Goal: Task Accomplishment & Management: Use online tool/utility

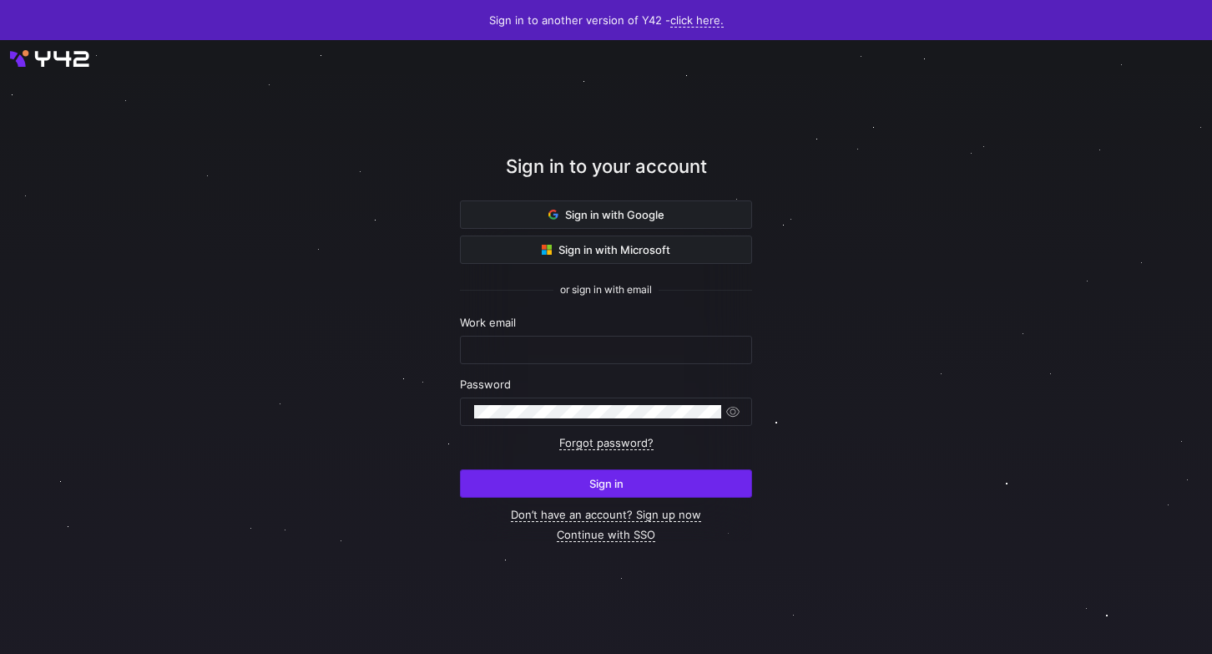
type input "yannick.roedel@shopviu.com"
click at [628, 479] on span "submit" at bounding box center [606, 483] width 290 height 27
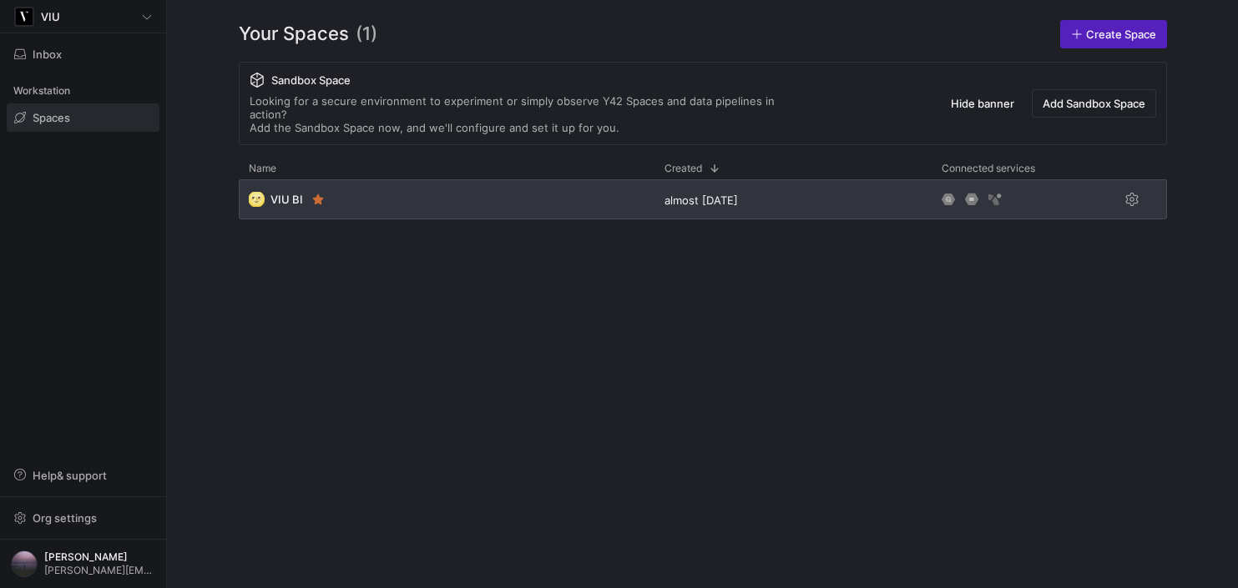
click at [548, 184] on div "🌝 VIU BI" at bounding box center [447, 199] width 416 height 40
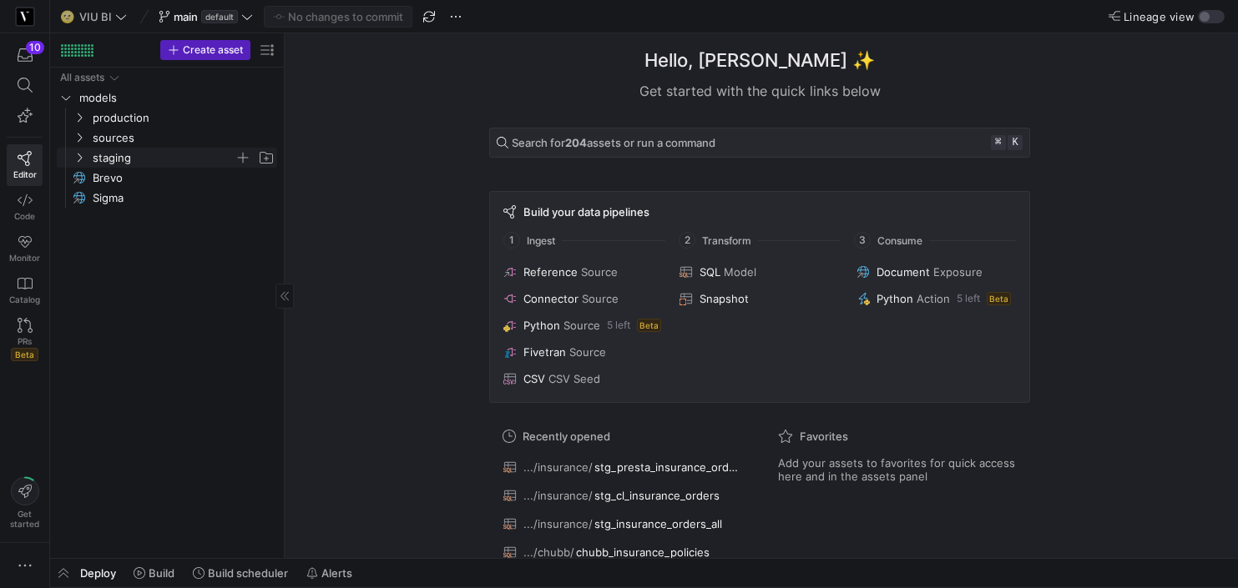
click at [77, 155] on icon "Press SPACE to select this row." at bounding box center [79, 158] width 12 height 10
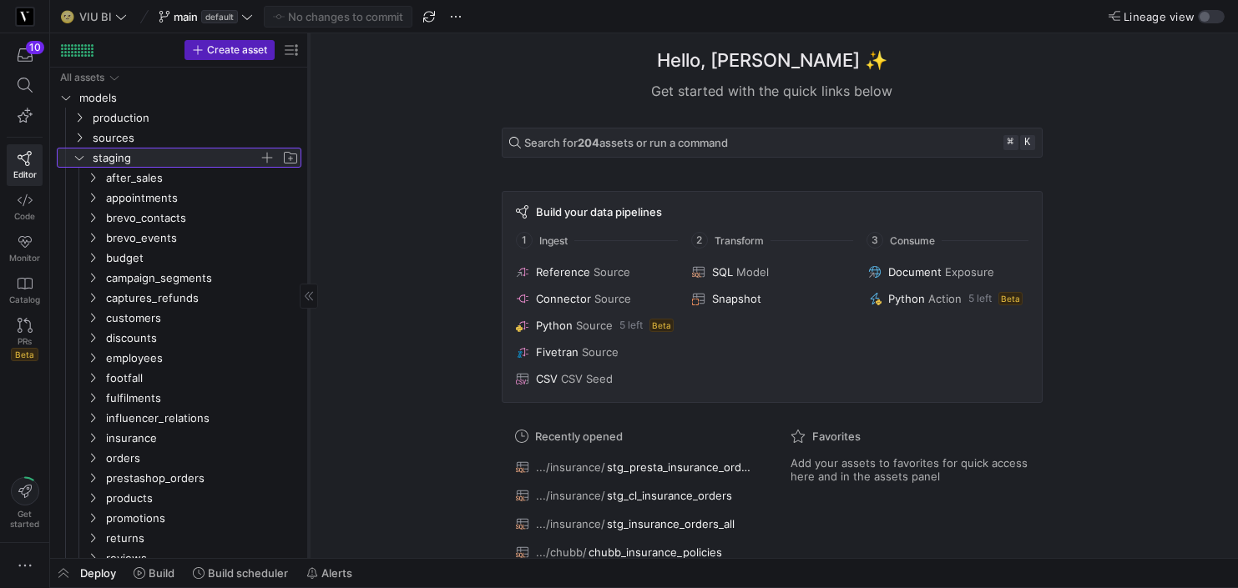
drag, startPoint x: 282, startPoint y: 215, endPoint x: 345, endPoint y: 215, distance: 62.6
click at [309, 215] on div at bounding box center [308, 295] width 1 height 525
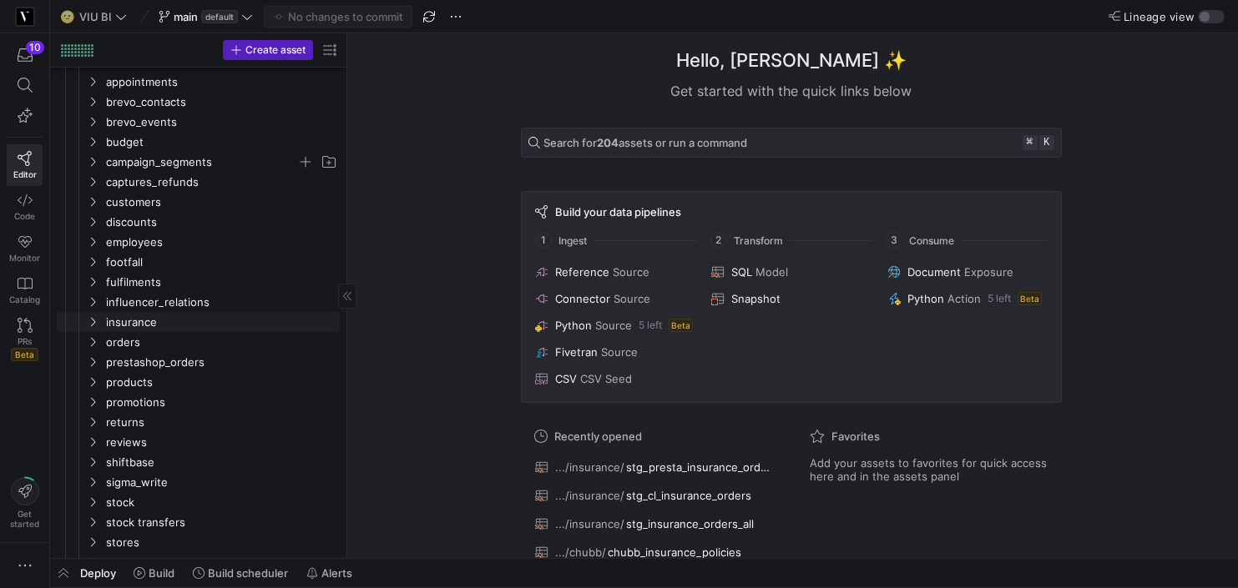
scroll to position [190, 0]
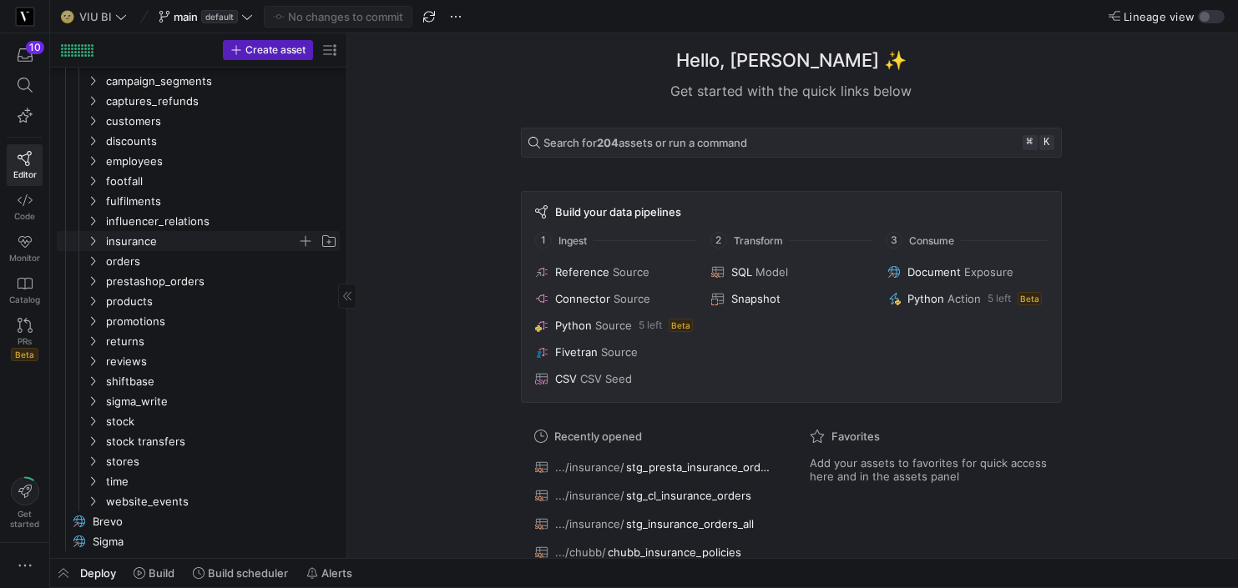
click at [89, 236] on icon "Press SPACE to select this row." at bounding box center [93, 241] width 12 height 10
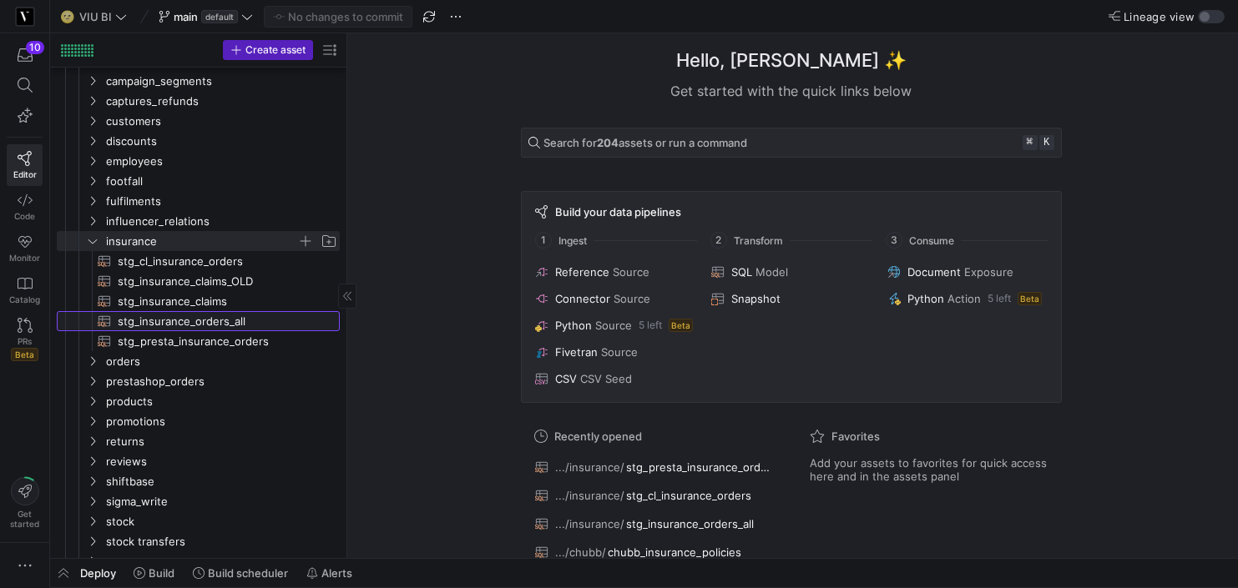
click at [247, 326] on span "stg_insurance_orders_all​​​​​​​​​​" at bounding box center [219, 321] width 203 height 19
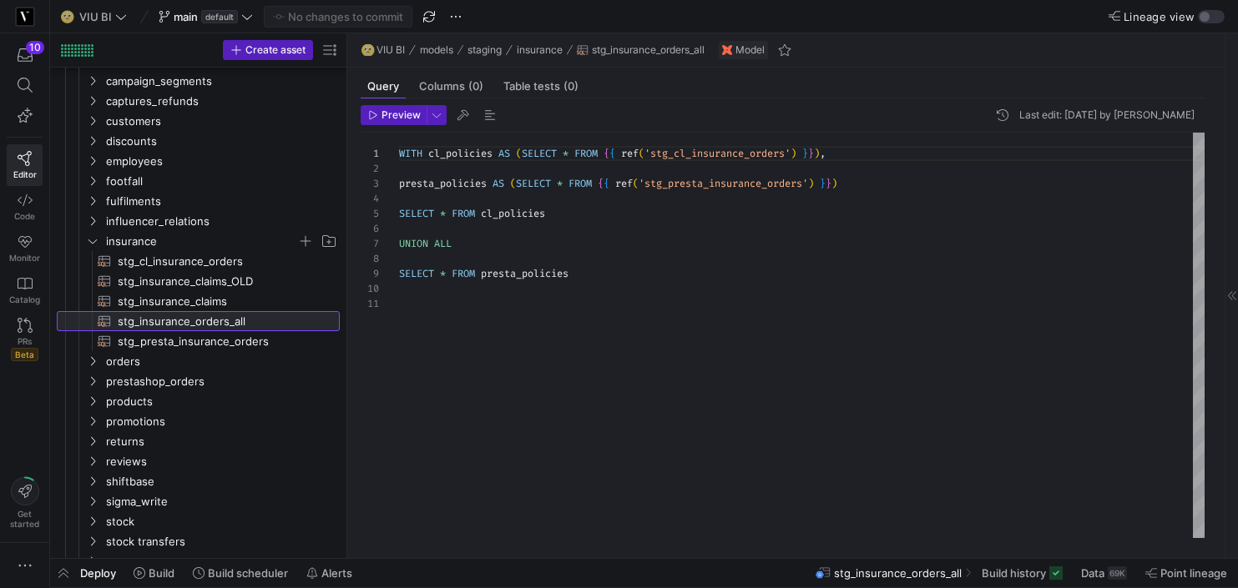
scroll to position [150, 0]
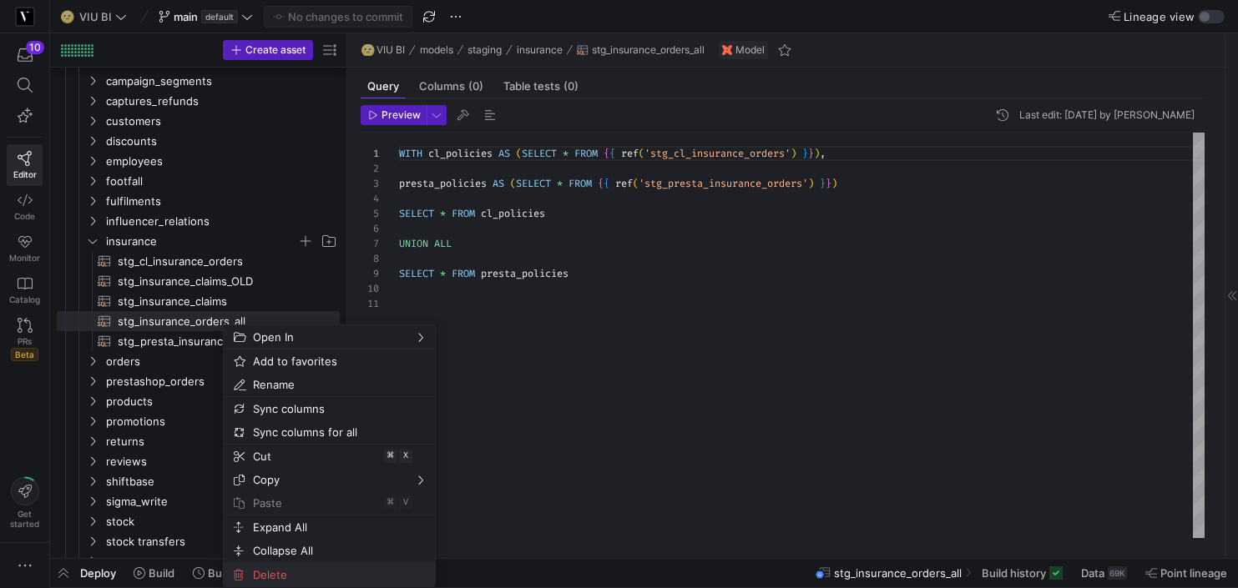
click at [268, 568] on span "Delete" at bounding box center [315, 574] width 138 height 23
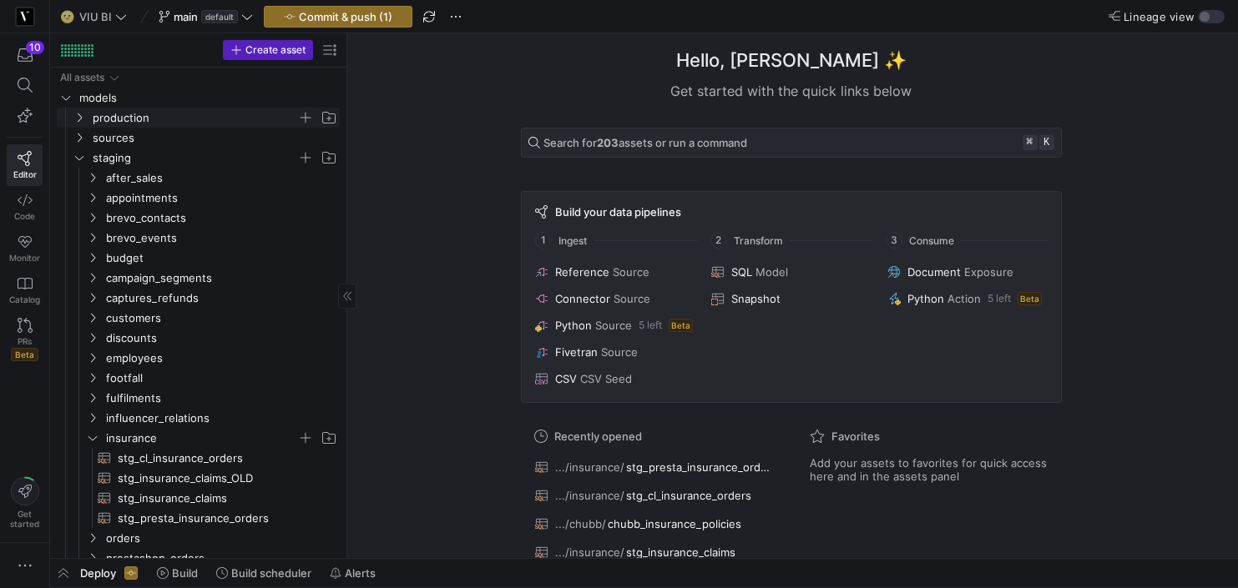
click at [80, 115] on icon "Press SPACE to select this row." at bounding box center [79, 118] width 12 height 10
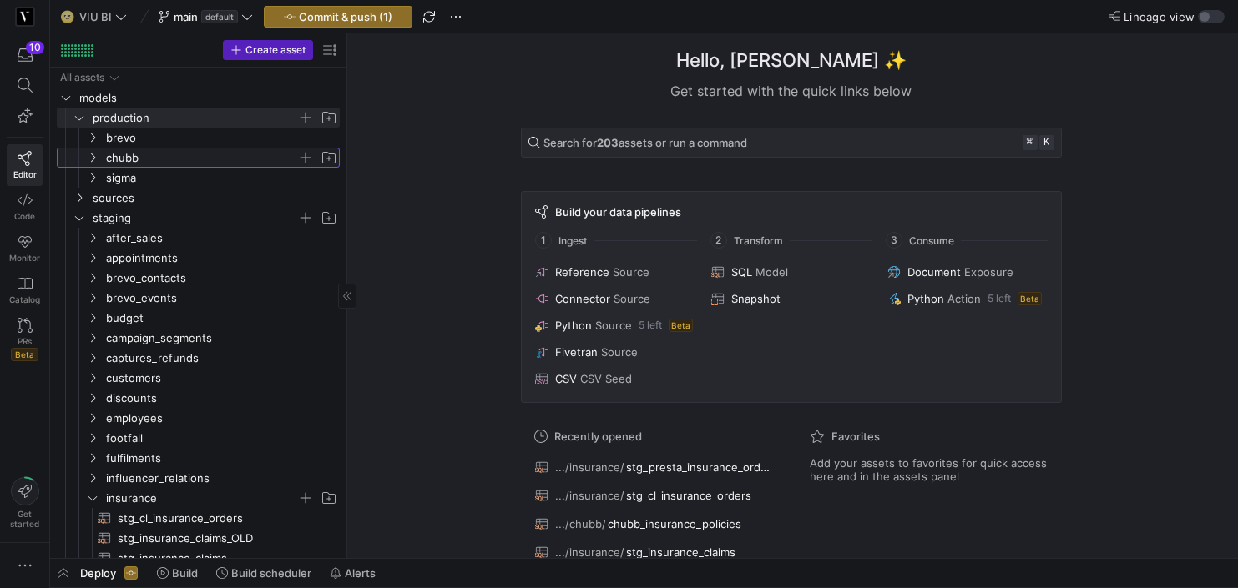
click at [89, 157] on icon "Press SPACE to select this row." at bounding box center [93, 158] width 12 height 10
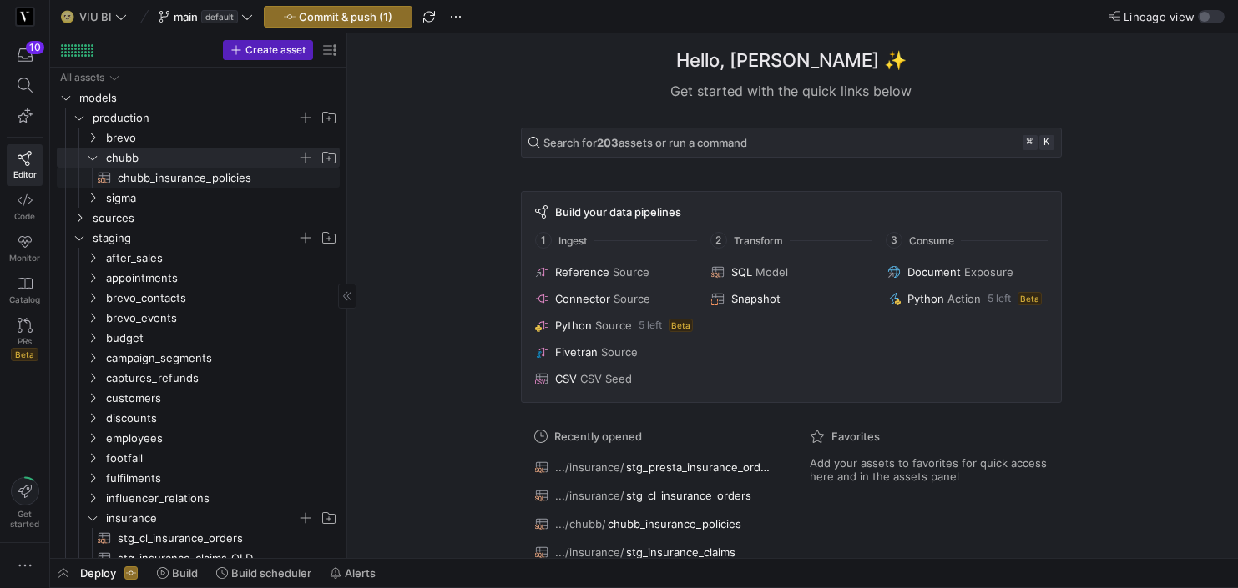
click at [201, 184] on span "chubb_insurance_policies​​​​​​​​​​" at bounding box center [219, 178] width 203 height 19
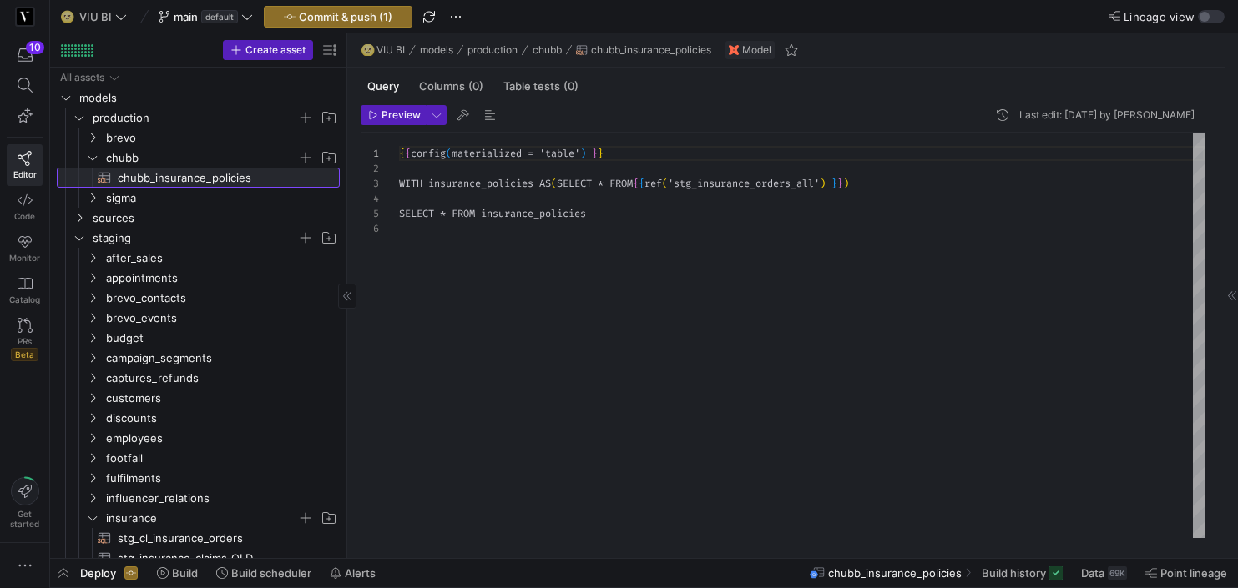
scroll to position [75, 0]
click at [657, 155] on div "{ { config ( materialized = 'table' ) } } WITH insurance_policies AS ( SELECT *…" at bounding box center [802, 336] width 806 height 406
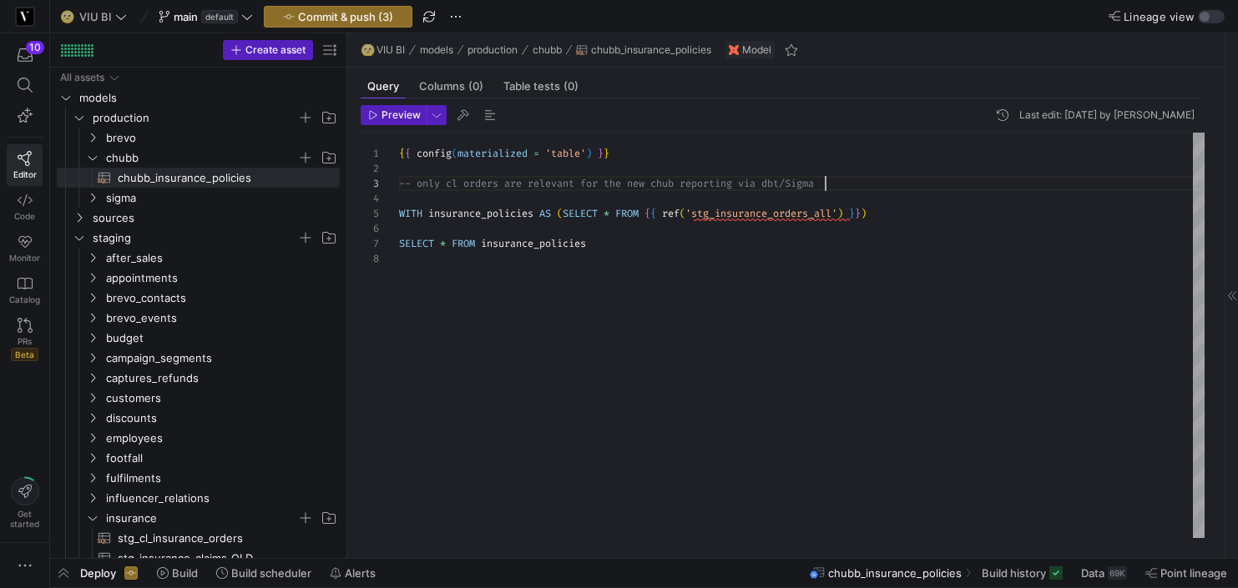
scroll to position [105, 0]
click at [664, 334] on div "{ { config ( materialized = 'table' ) } } WITH insurance_policies AS ( SELECT *…" at bounding box center [802, 336] width 806 height 406
click at [831, 217] on div "{ { config ( materialized = 'table' ) } } WITH insurance_policies AS ( SELECT *…" at bounding box center [802, 336] width 806 height 406
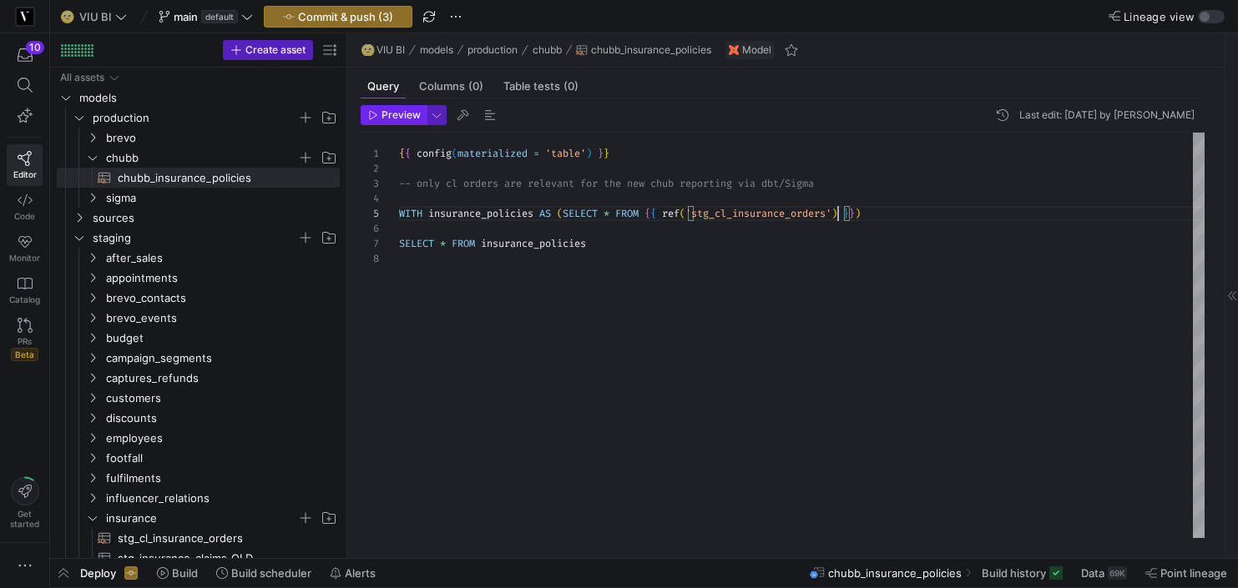
type textarea "{{ config(materialized = 'table') }} -- only cl orders are relevant for the new…"
click at [394, 116] on span "Preview" at bounding box center [400, 115] width 39 height 12
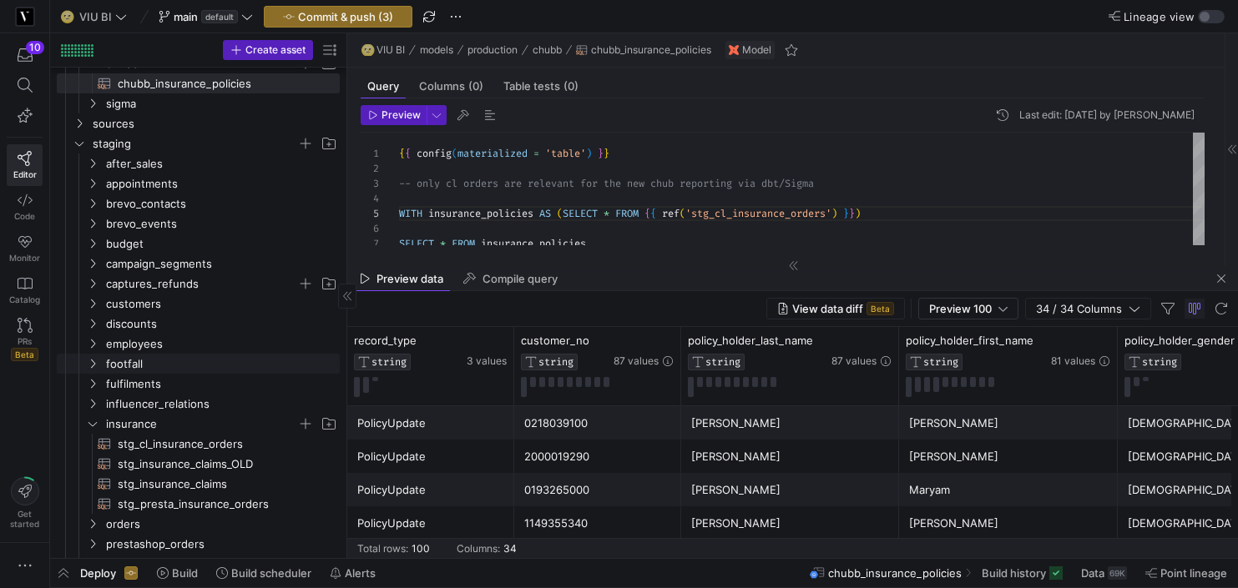
scroll to position [70, 0]
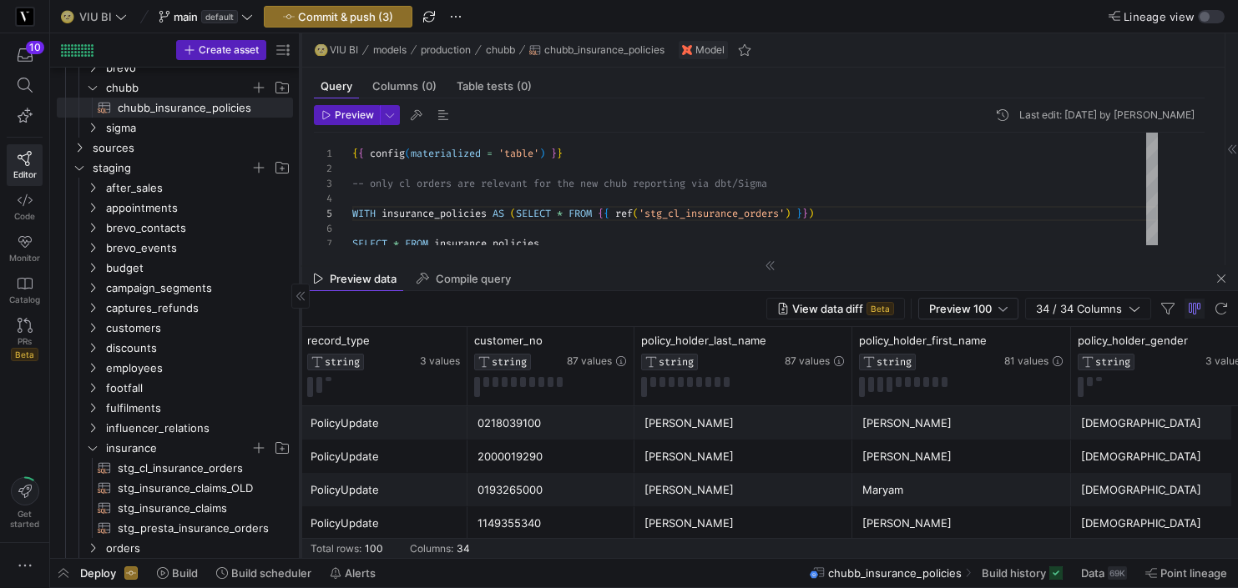
drag, startPoint x: 346, startPoint y: 235, endPoint x: 300, endPoint y: 234, distance: 46.8
click at [300, 234] on div at bounding box center [300, 295] width 1 height 525
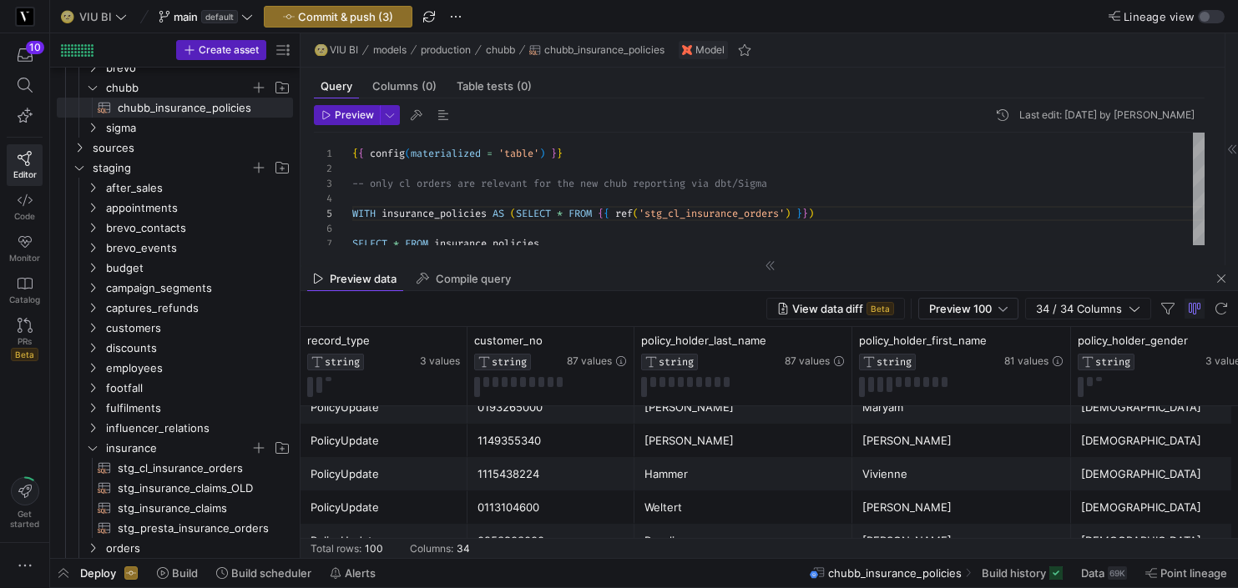
scroll to position [0, 0]
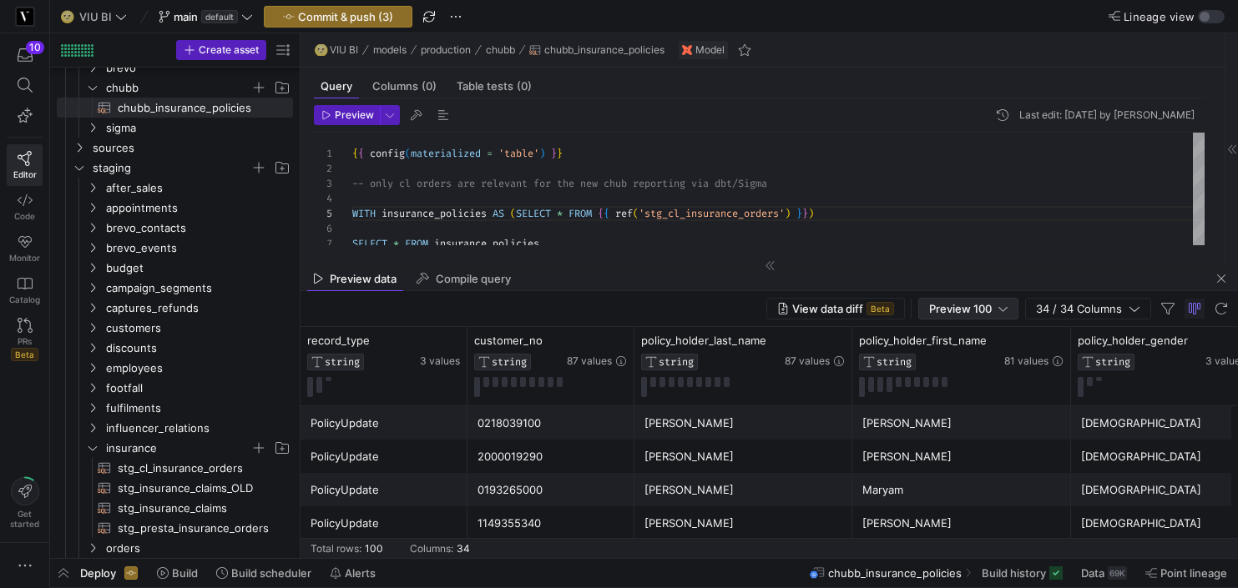
click at [982, 310] on span "Preview 100" at bounding box center [960, 308] width 63 height 13
click at [949, 364] on span "Full Preview" at bounding box center [968, 362] width 86 height 13
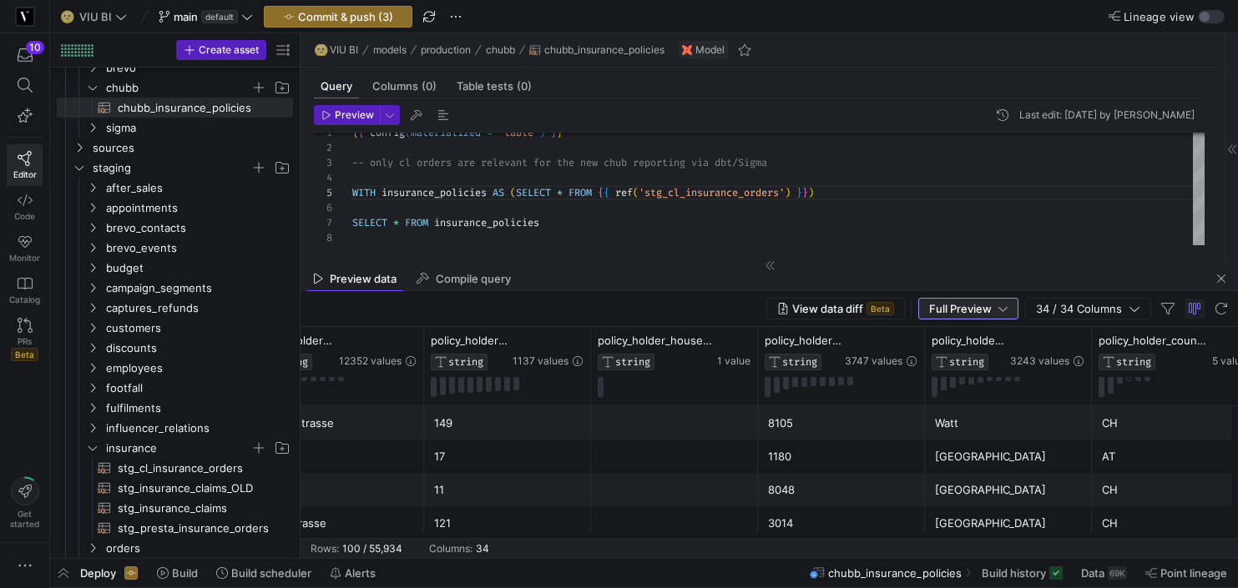
scroll to position [0, 1867]
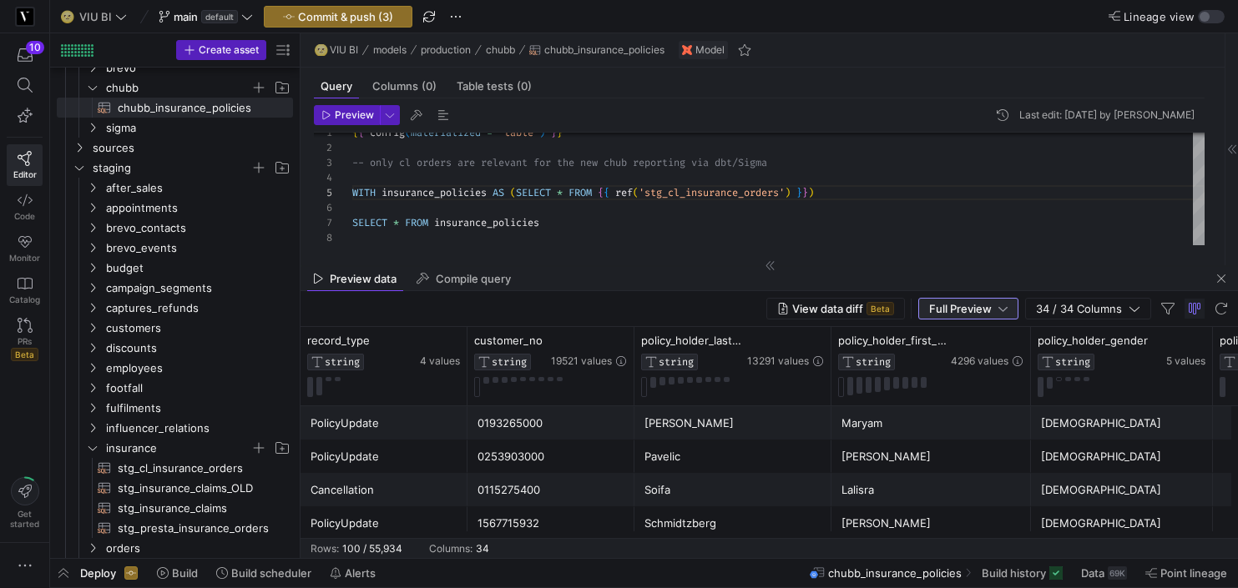
click at [553, 496] on div "0115275400" at bounding box center [550, 490] width 147 height 33
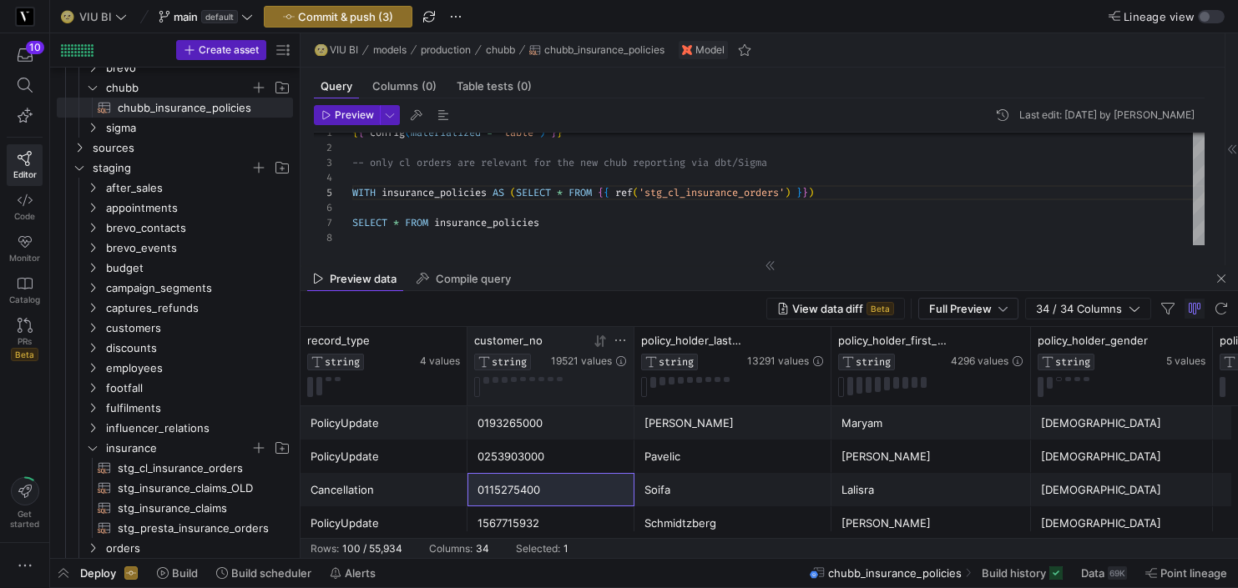
click at [624, 340] on icon at bounding box center [620, 341] width 10 height 2
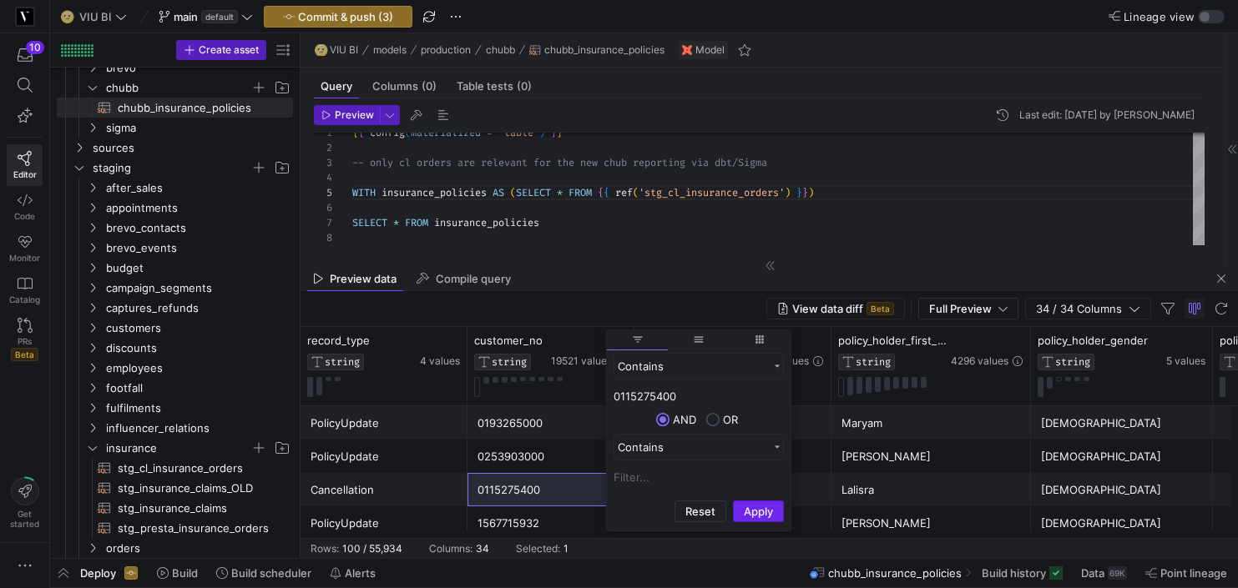
type input "0115275400"
click at [745, 511] on button "Apply" at bounding box center [758, 512] width 51 height 22
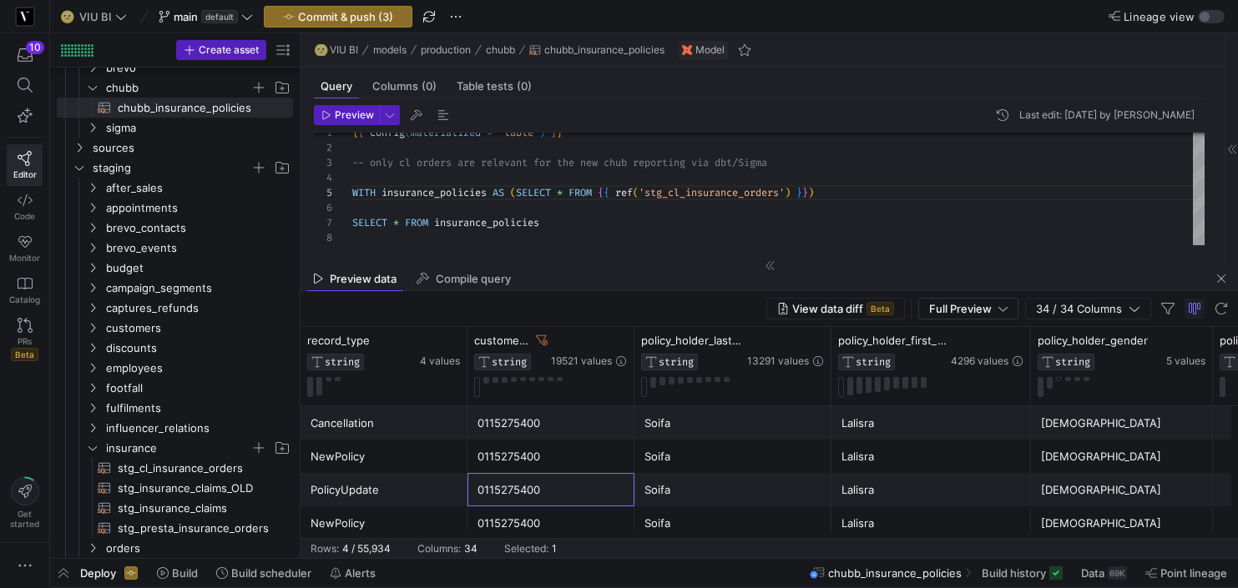
click at [558, 492] on div "0115275400" at bounding box center [550, 490] width 147 height 33
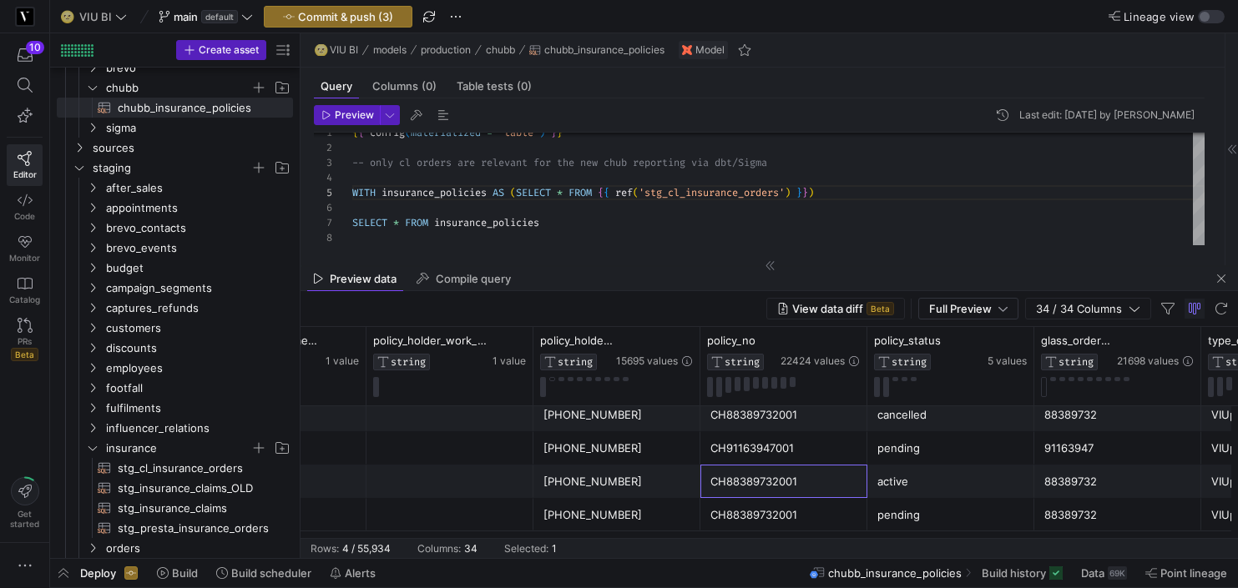
click at [806, 487] on div "CH88389732001" at bounding box center [783, 482] width 147 height 33
click at [795, 517] on div "CH88389732001" at bounding box center [783, 515] width 147 height 33
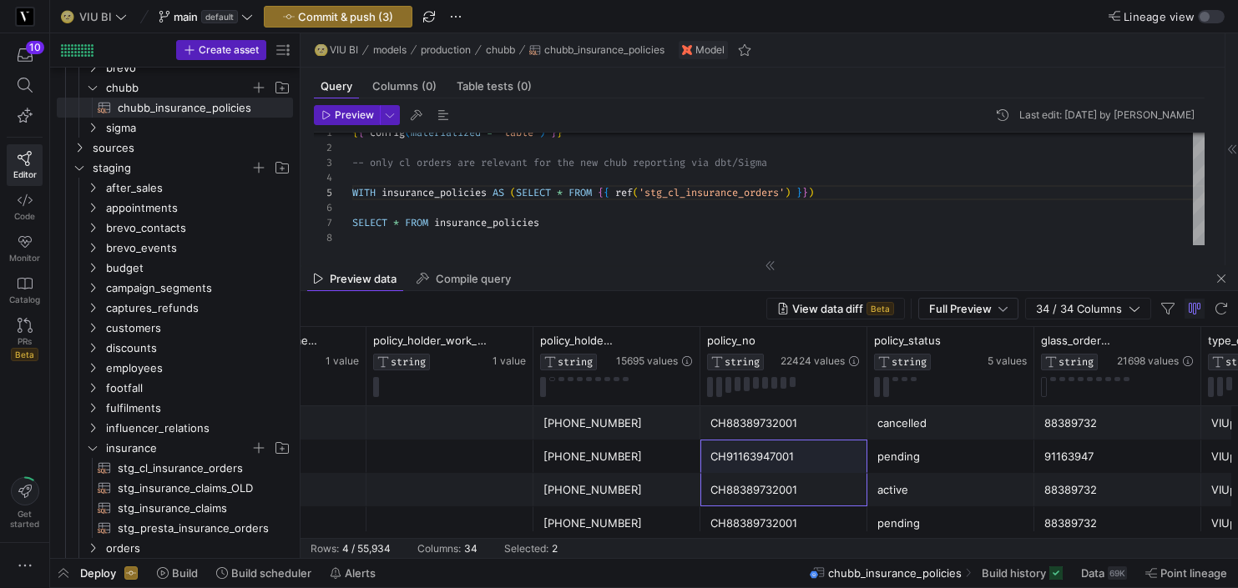
click at [821, 464] on div "CH91163947001" at bounding box center [783, 457] width 147 height 33
click at [801, 521] on div "CH88389732001" at bounding box center [783, 524] width 147 height 33
click at [801, 468] on div "CH91163947001" at bounding box center [783, 457] width 147 height 33
click at [796, 430] on div "CH88389732001" at bounding box center [783, 423] width 147 height 33
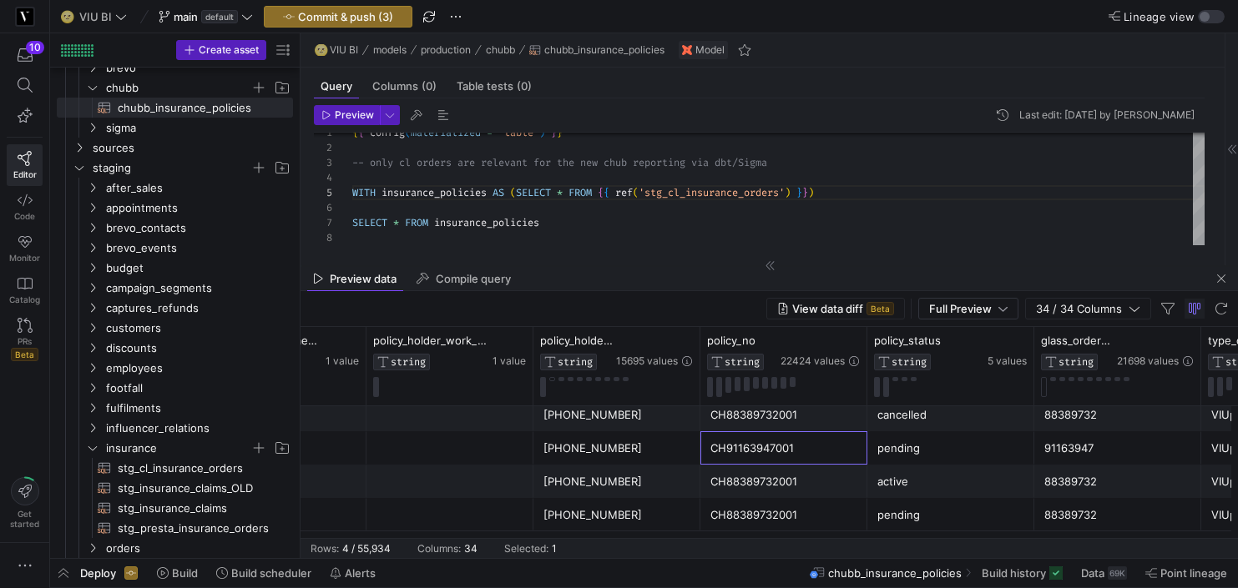
click at [800, 452] on div "CH91163947001" at bounding box center [783, 448] width 147 height 33
click at [791, 518] on div "CH88389732001" at bounding box center [783, 515] width 147 height 33
click at [801, 484] on div "CH88389732001" at bounding box center [783, 482] width 147 height 33
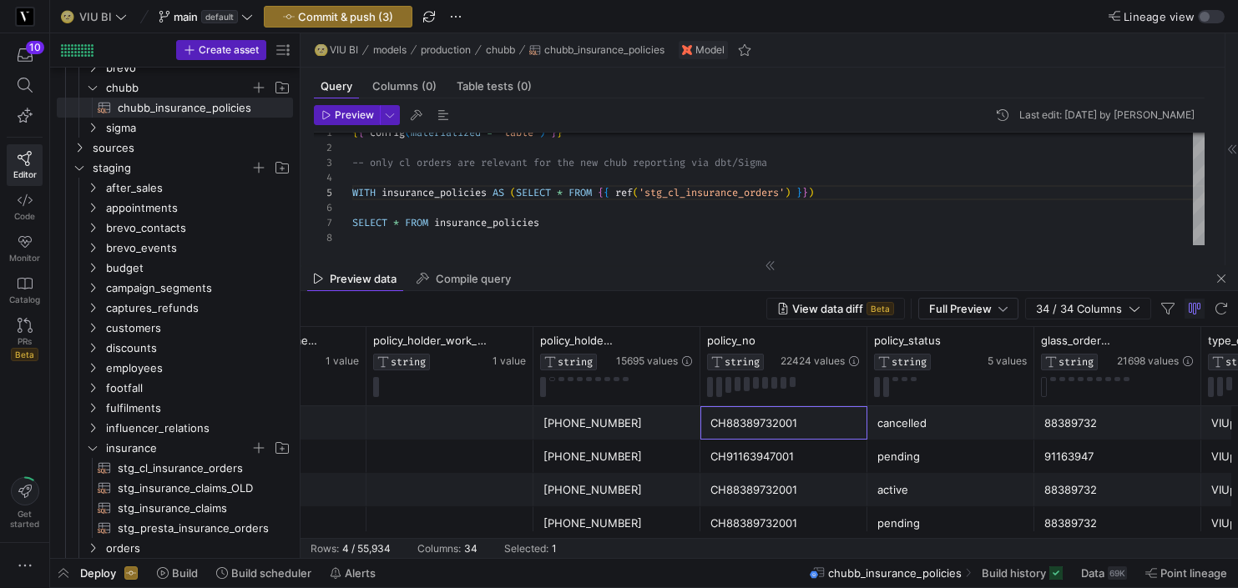
click at [791, 429] on div "CH88389732001" at bounding box center [783, 423] width 147 height 33
click at [753, 462] on div "CH91163947001" at bounding box center [783, 457] width 147 height 33
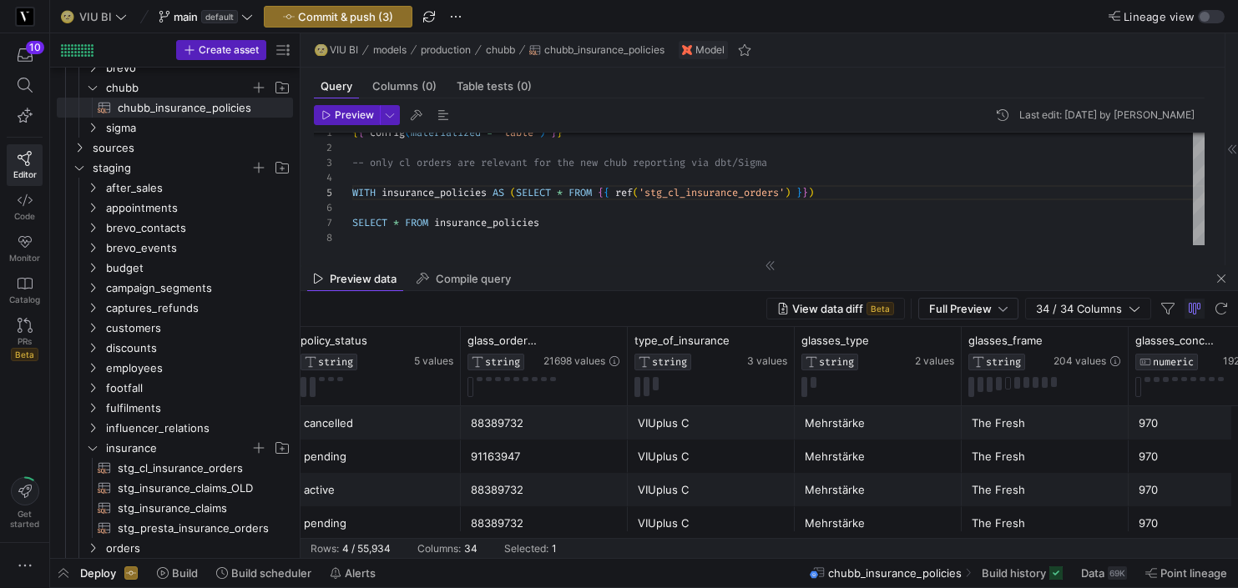
click at [483, 462] on div "91163947" at bounding box center [544, 457] width 147 height 33
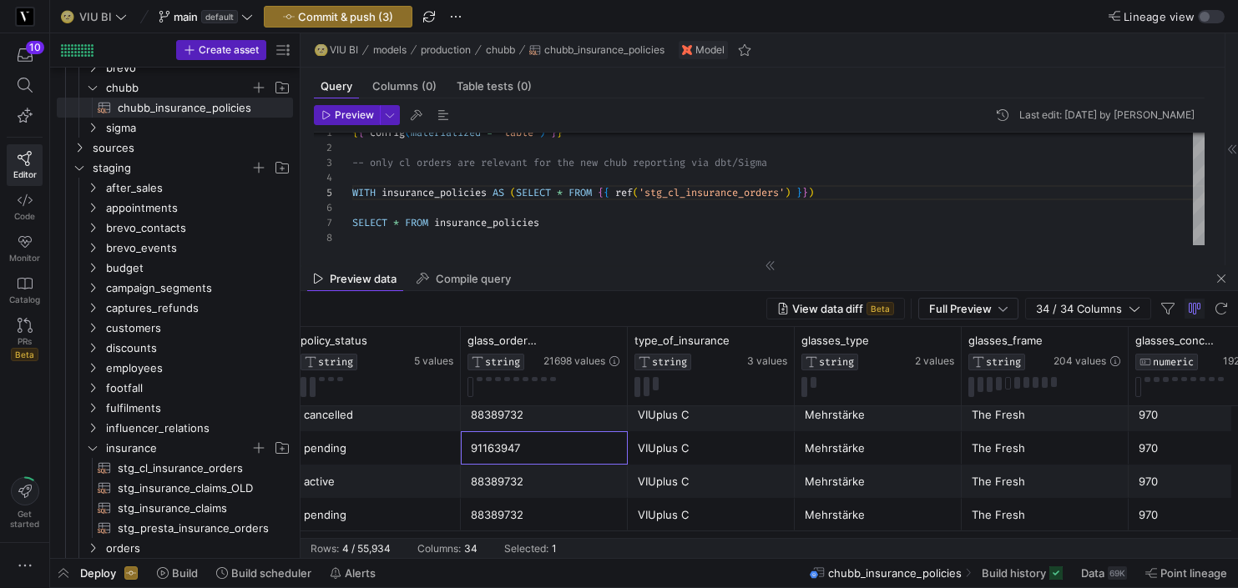
scroll to position [8, 0]
click at [356, 15] on span "Commit & push (3)" at bounding box center [345, 16] width 95 height 13
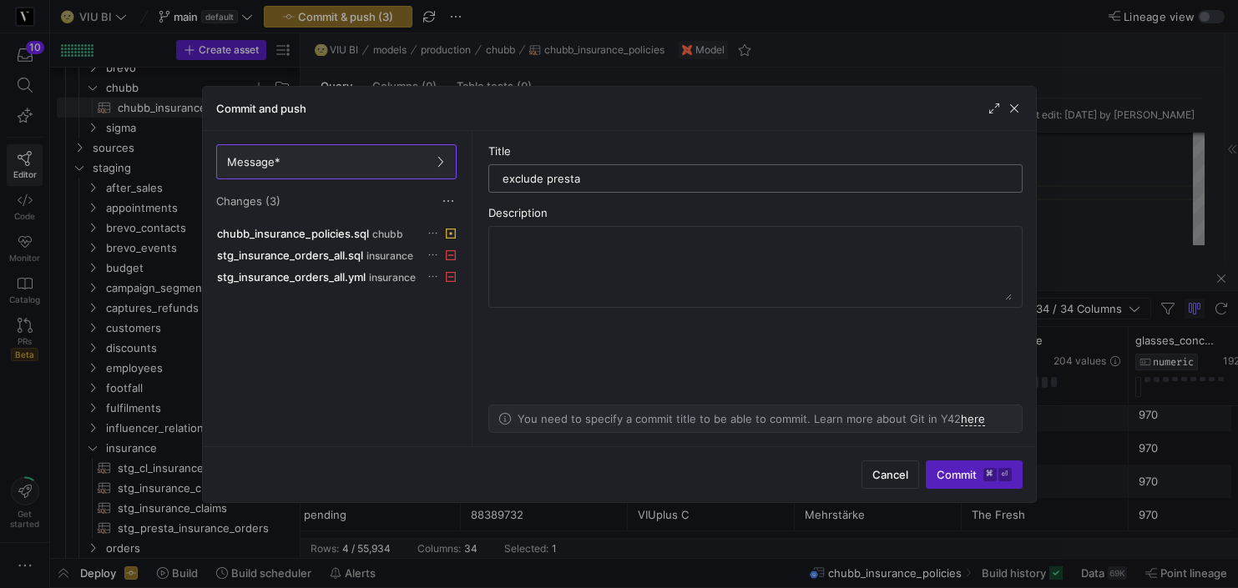
click at [547, 175] on input "exclude presta" at bounding box center [756, 178] width 506 height 13
type input "exclude policies sold via presta"
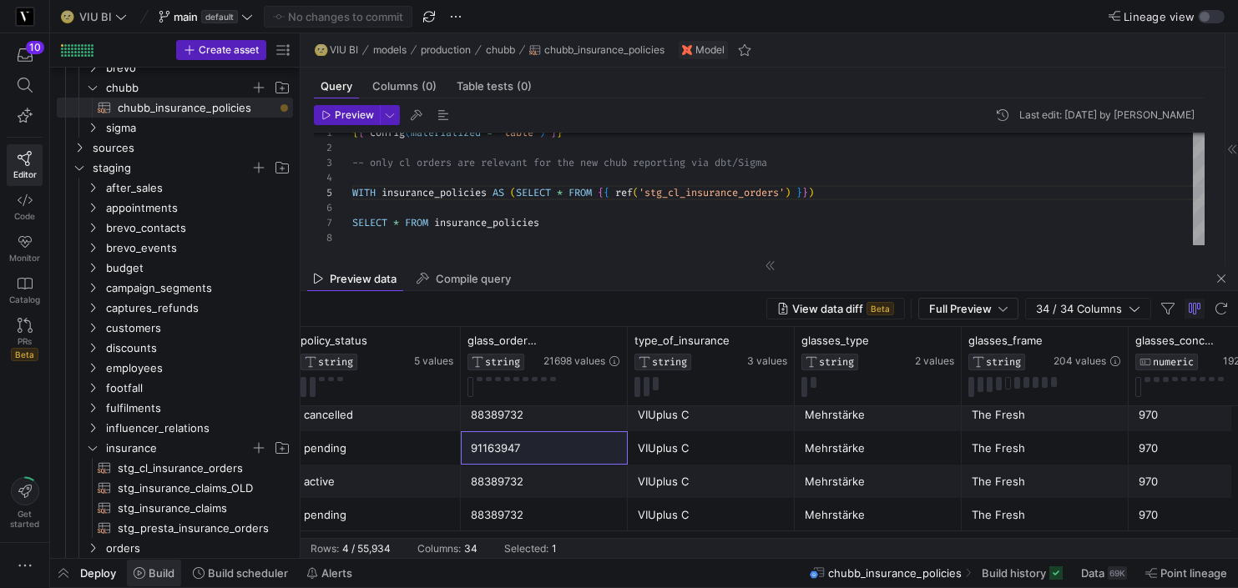
click at [149, 569] on span "Build" at bounding box center [162, 573] width 26 height 13
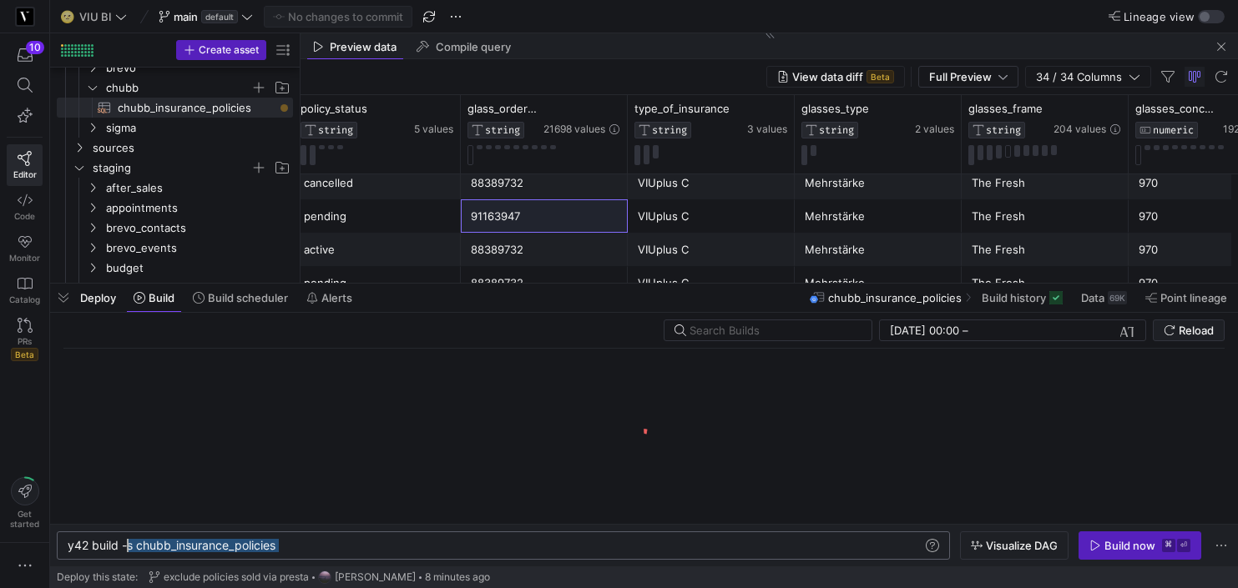
drag, startPoint x: 294, startPoint y: 550, endPoint x: 129, endPoint y: 547, distance: 164.5
click at [129, 548] on div "y42 build -s chubb_insurance_policies" at bounding box center [495, 545] width 855 height 13
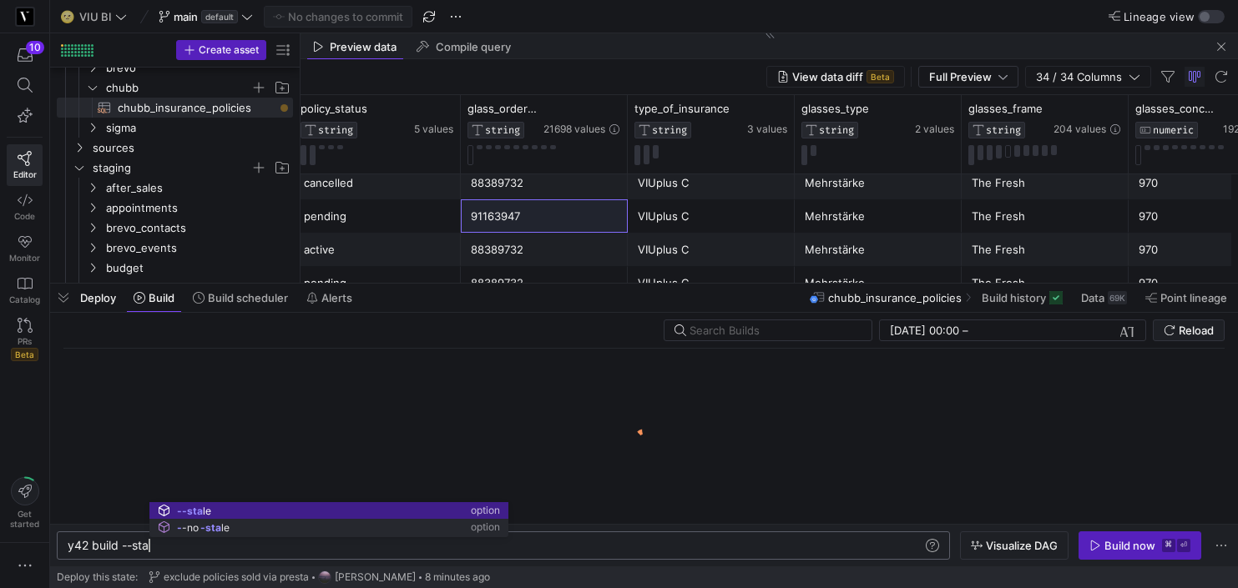
scroll to position [0, 91]
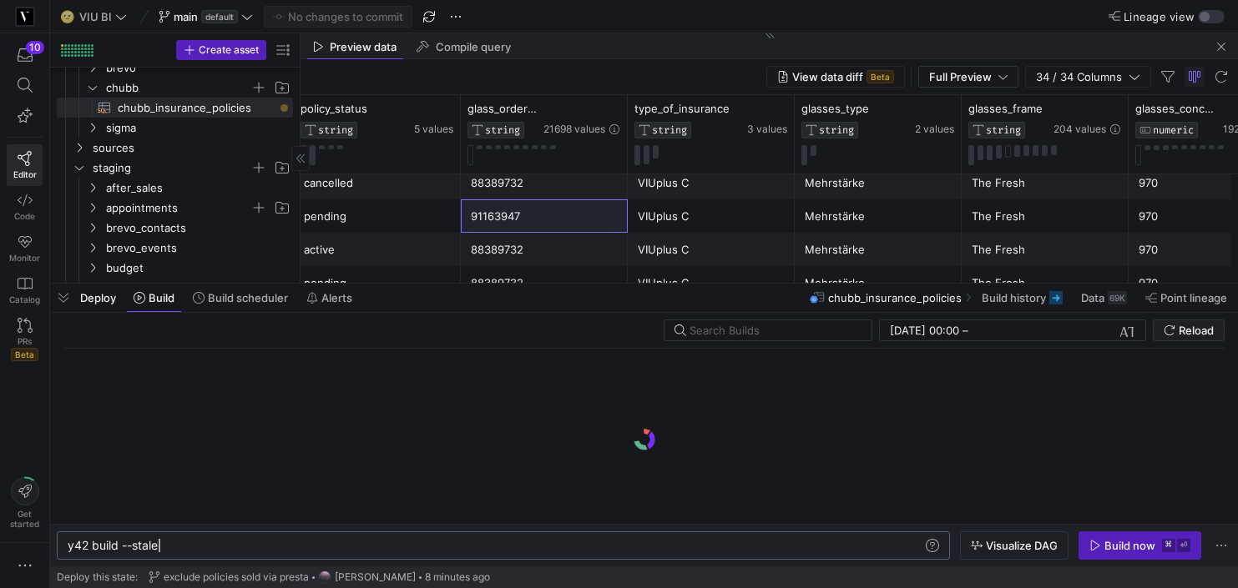
type textarea "y42 build --stale"
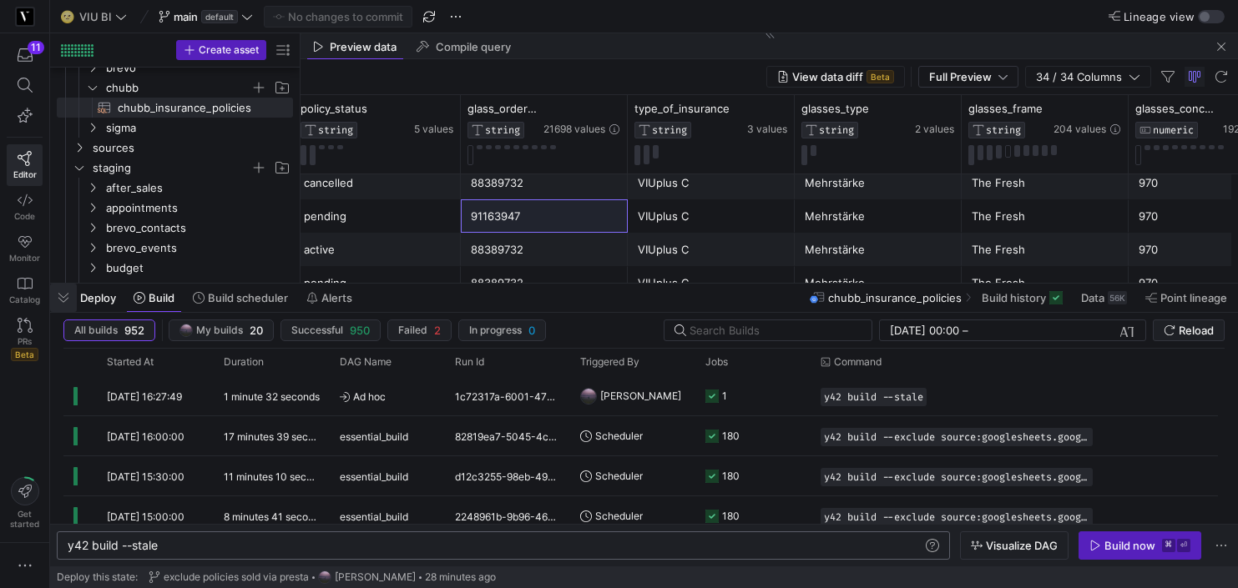
click at [62, 295] on span "button" at bounding box center [63, 298] width 27 height 28
